Goal: Navigation & Orientation: Find specific page/section

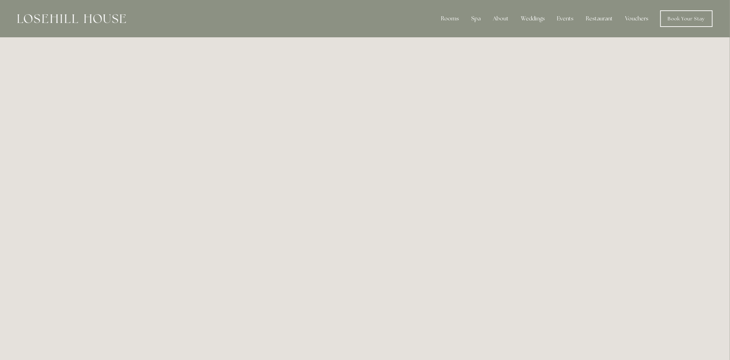
click at [639, 21] on link "Vouchers" at bounding box center [637, 19] width 34 height 14
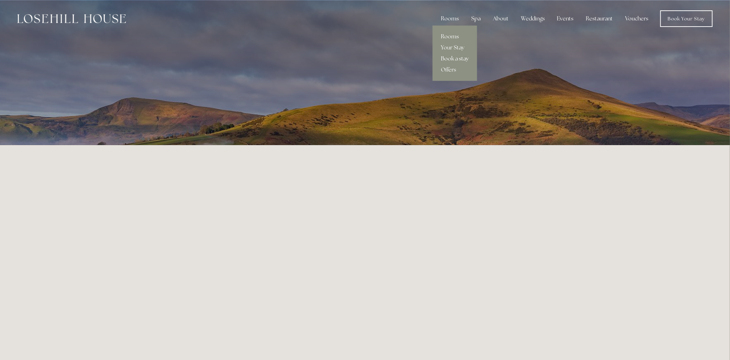
click at [454, 58] on link "Book a stay" at bounding box center [455, 58] width 45 height 11
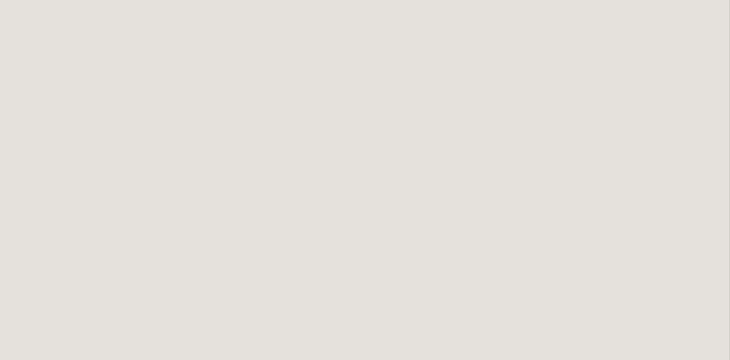
scroll to position [575, 0]
